Goal: Information Seeking & Learning: Learn about a topic

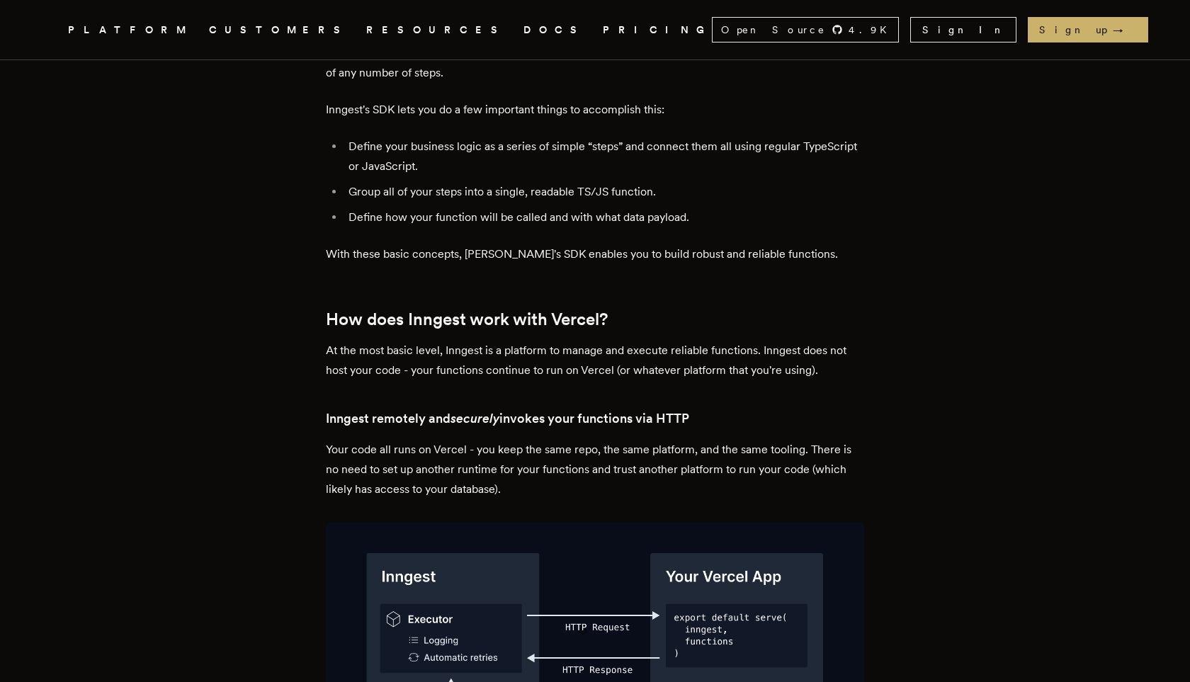
scroll to position [2073, 0]
click at [441, 309] on h2 "How does Inngest work with Vercel?" at bounding box center [595, 319] width 538 height 20
copy h2 "Inngest"
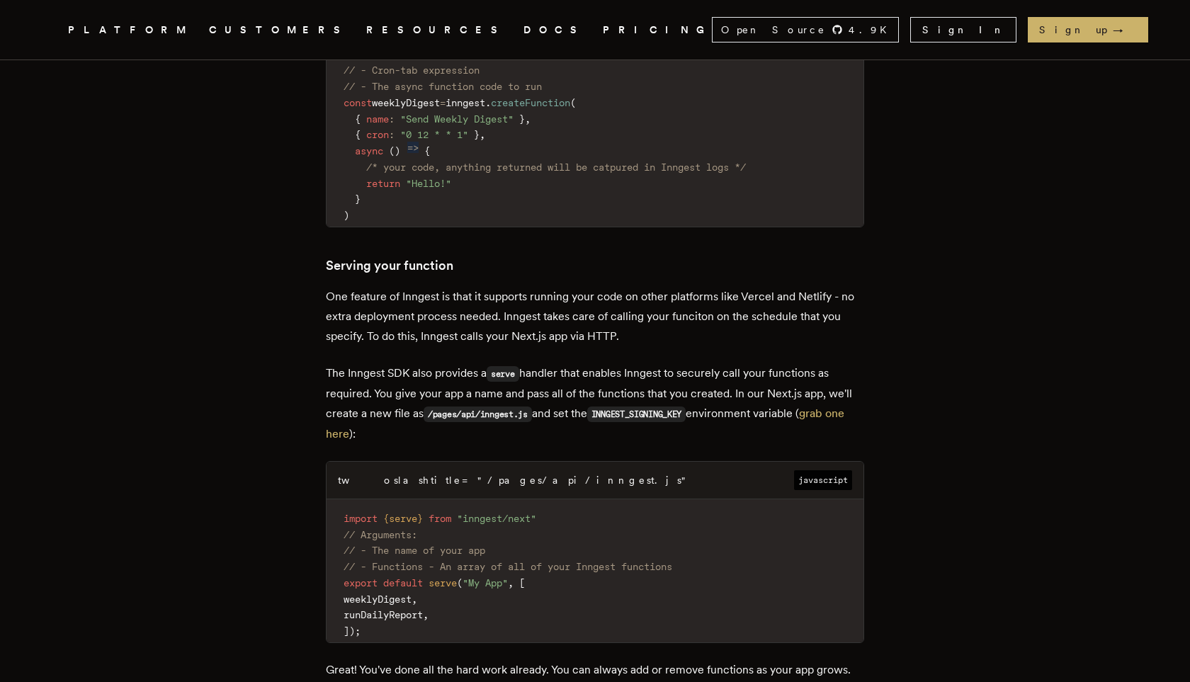
scroll to position [2060, 0]
